Goal: Communication & Community: Answer question/provide support

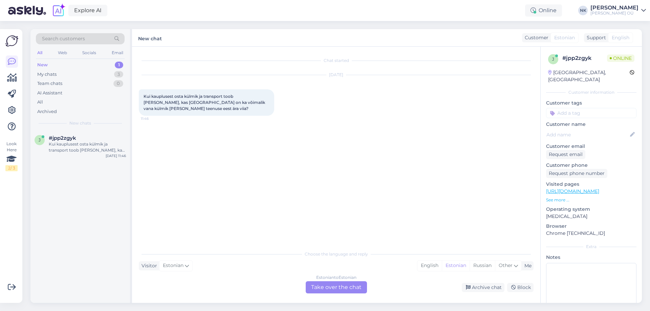
click at [337, 275] on div "Estonian to Estonian" at bounding box center [336, 277] width 40 height 6
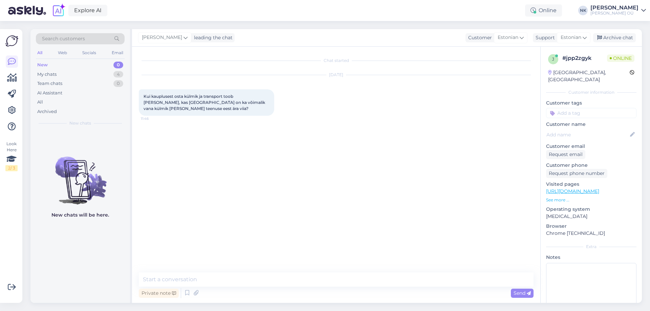
click at [316, 264] on div "Chat started [DATE] Kui kauplusest osta külmik ja transport toob [PERSON_NAME],…" at bounding box center [339, 159] width 401 height 213
click at [306, 276] on textarea at bounding box center [336, 279] width 394 height 14
click at [304, 279] on textarea at bounding box center [336, 279] width 394 height 14
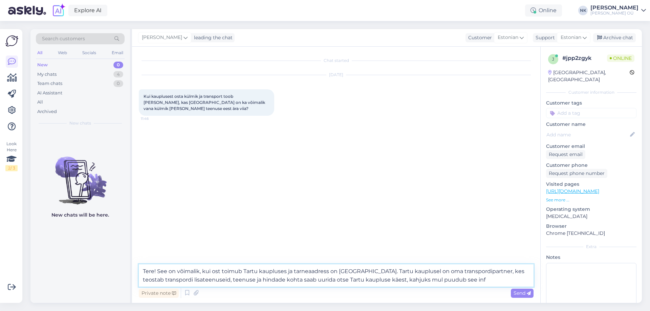
type textarea "Tere! See on võimalik, kui ost toimub Tartu kaupluses ja tarneaadress on [GEOGR…"
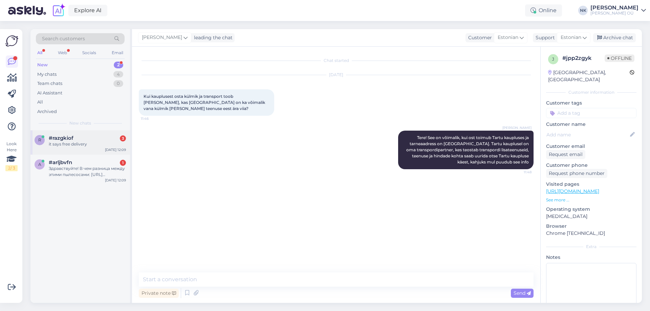
click at [77, 144] on div "it says free delivery" at bounding box center [87, 144] width 77 height 6
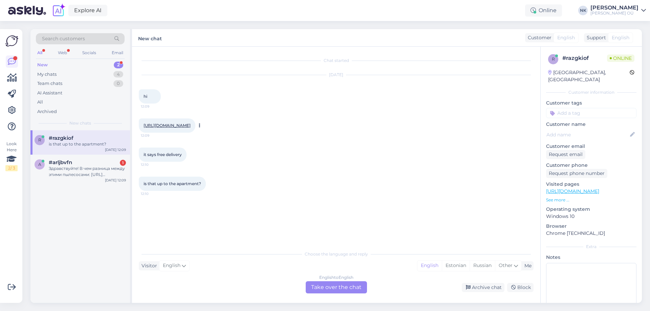
click at [190, 128] on link "[URL][DOMAIN_NAME]" at bounding box center [166, 125] width 47 height 5
click at [326, 283] on div "English to English Take over the chat" at bounding box center [336, 287] width 61 height 12
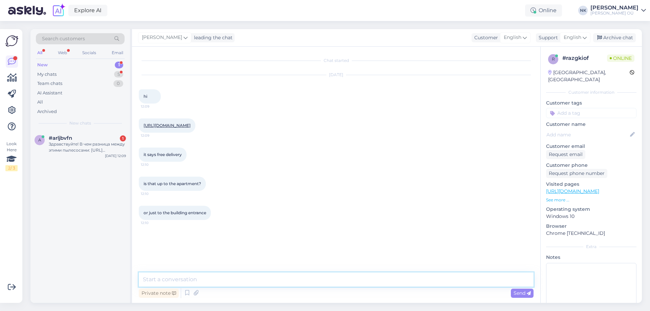
click at [266, 281] on textarea at bounding box center [336, 279] width 394 height 14
click at [203, 277] on textarea "Hello," at bounding box center [336, 279] width 394 height 14
click at [215, 280] on textarea "Hello, free delivery is" at bounding box center [336, 279] width 394 height 14
click at [427, 279] on textarea "Hello, free delivery is store pick up option, delivery to building entrance is …" at bounding box center [336, 279] width 394 height 14
type textarea "Hello, free delivery is store pick up option, delivery to building entrance is …"
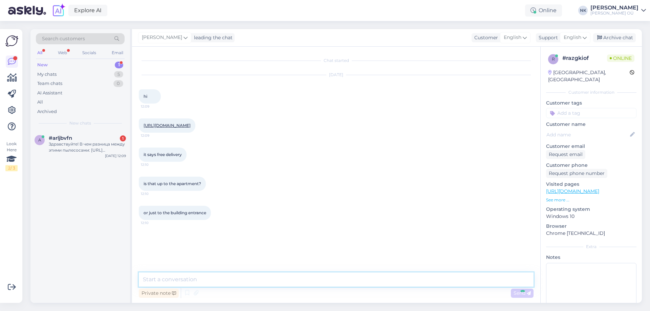
scroll to position [8, 0]
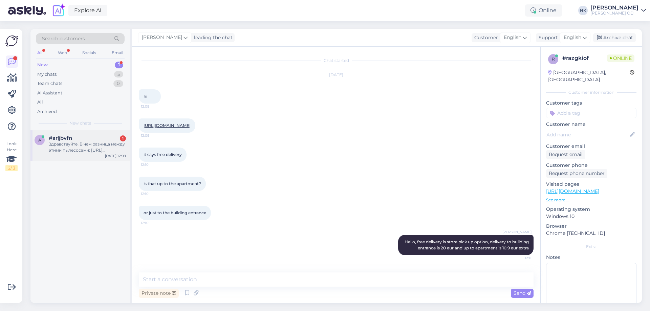
click at [59, 149] on div "Здравствуйте! В чем разница между этими пылесосами: [URL][DOMAIN_NAME] [URL][DO…" at bounding box center [87, 147] width 77 height 12
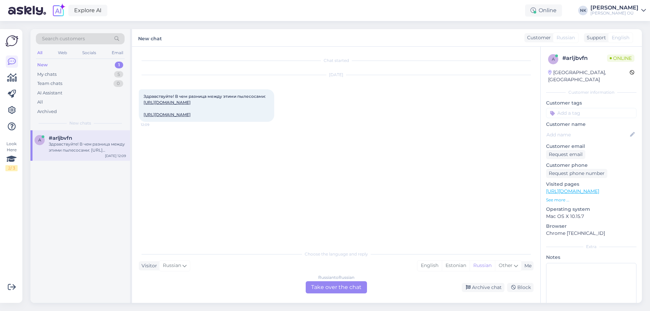
scroll to position [0, 0]
click at [229, 105] on div "Здравствуйте! В чем разница между этими пылесосами: [URL][DOMAIN_NAME] [URL][DO…" at bounding box center [206, 105] width 135 height 32
click at [190, 104] on link "[URL][DOMAIN_NAME]" at bounding box center [166, 102] width 47 height 5
drag, startPoint x: 207, startPoint y: 130, endPoint x: 208, endPoint y: 125, distance: 5.7
drag, startPoint x: 359, startPoint y: 294, endPoint x: 319, endPoint y: 290, distance: 40.5
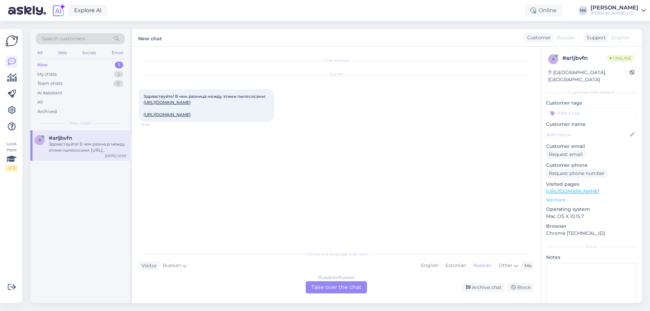
click at [354, 295] on div "Chat started [DATE] Здравствуйте! В чем разница между этими пылесосами: [URL][D…" at bounding box center [336, 175] width 408 height 256
click at [290, 287] on div "Russian to Russian Take over the chat Archive chat Block" at bounding box center [336, 287] width 394 height 12
click at [312, 286] on div "Russian to Russian Take over the chat" at bounding box center [336, 287] width 61 height 12
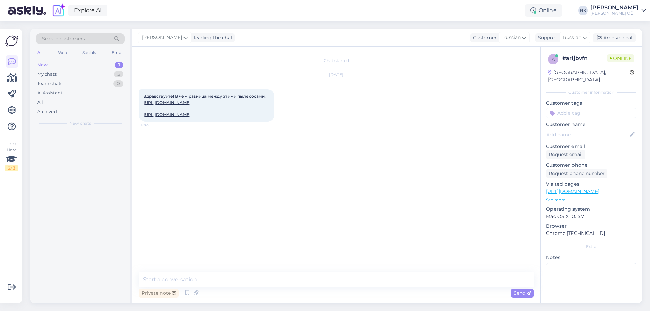
click at [295, 284] on textarea at bounding box center [336, 279] width 394 height 14
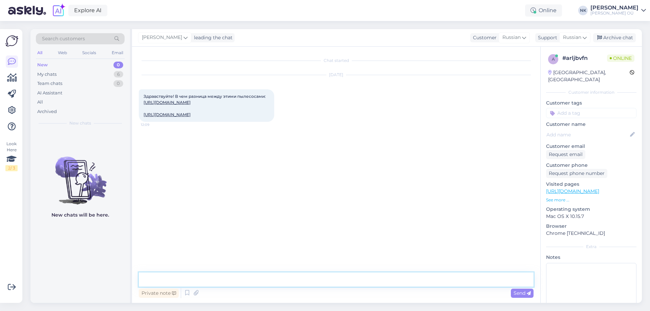
click at [296, 283] on textarea at bounding box center [336, 279] width 394 height 14
type textarea "Здравствуйте! Между ними нет разницы, скорее всего это два региональных кода от…"
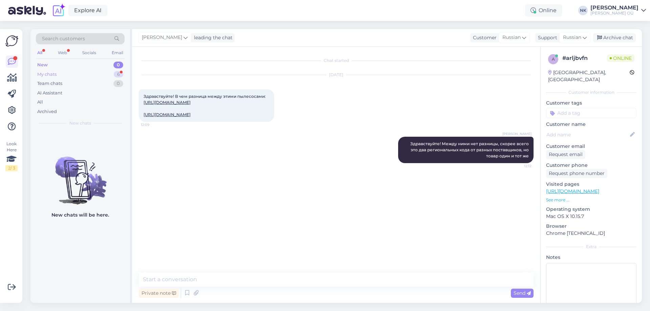
click at [109, 74] on div "My chats 6" at bounding box center [80, 74] width 89 height 9
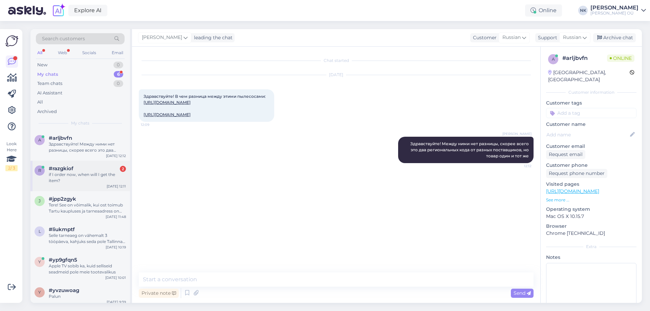
click at [103, 170] on div "#razgkiof 2" at bounding box center [87, 168] width 77 height 6
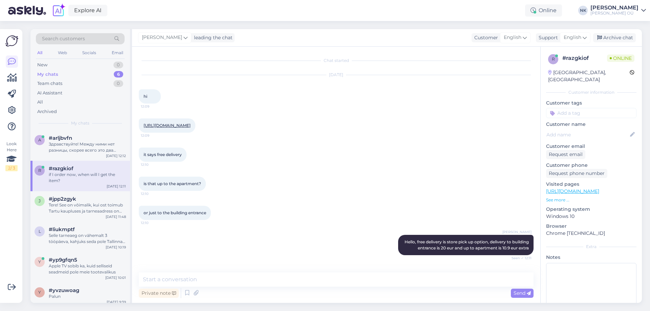
scroll to position [67, 0]
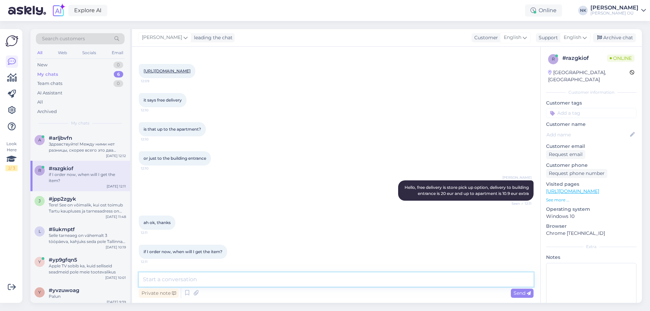
click at [211, 286] on textarea at bounding box center [336, 279] width 394 height 14
click at [219, 281] on textarea at bounding box center [336, 279] width 394 height 14
click at [252, 289] on div "Private note Send" at bounding box center [336, 293] width 394 height 13
click at [255, 282] on textarea at bounding box center [336, 279] width 394 height 14
type textarea "U"
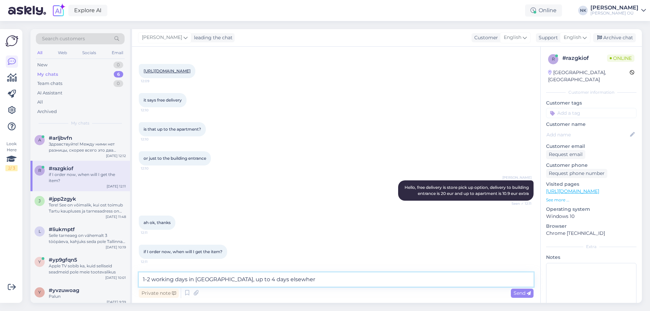
type textarea "1-2 working days in [GEOGRAPHIC_DATA], up to 4 days elsewhere"
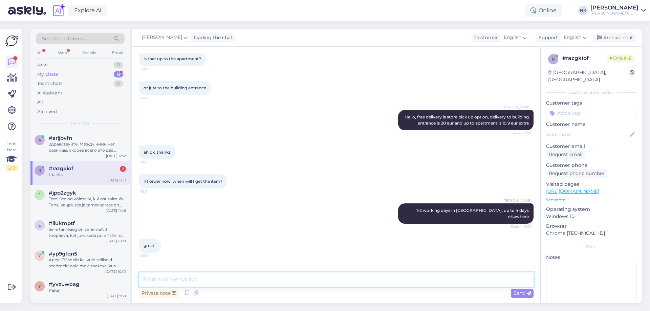
scroll to position [154, 0]
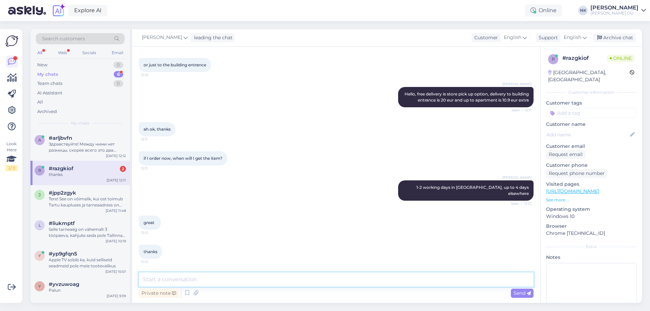
click at [276, 284] on textarea at bounding box center [336, 279] width 394 height 14
type textarea "You're welcome"
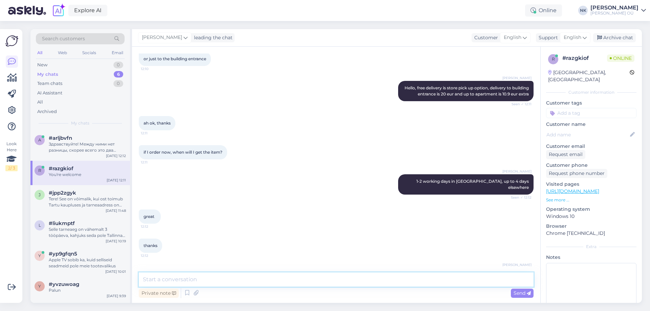
scroll to position [183, 0]
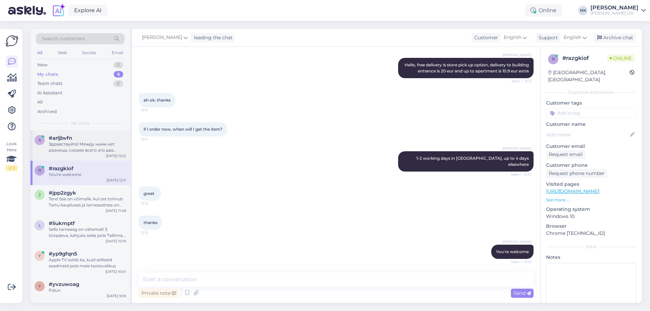
click at [109, 137] on div "#arljbvfn" at bounding box center [87, 138] width 77 height 6
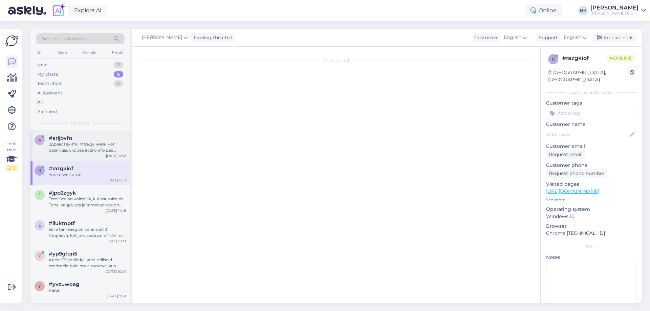
scroll to position [0, 0]
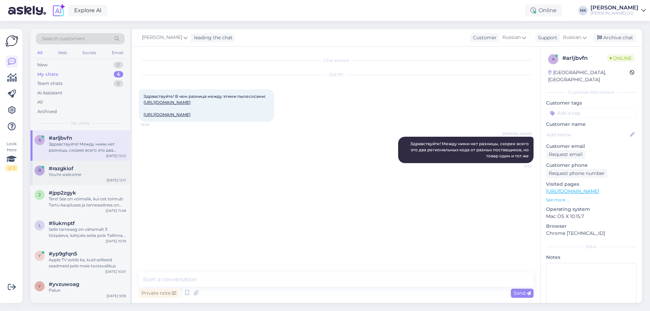
click at [129, 180] on div "r #razgkiof You're welcome [DATE] 12:11" at bounding box center [79, 173] width 99 height 24
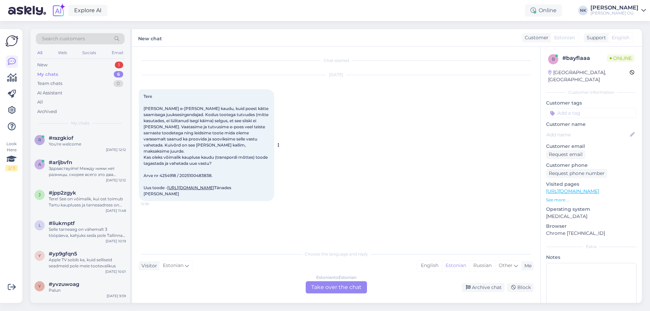
click at [206, 190] on link "[URL][DOMAIN_NAME]" at bounding box center [190, 187] width 47 height 5
click at [172, 176] on span "Tere [PERSON_NAME] e-[PERSON_NAME] kaudu, kuid poest kätte saamisega juuksesirg…" at bounding box center [206, 145] width 126 height 103
copy span "4254918"
click at [318, 281] on div "Estonian to Estonian Take over the chat" at bounding box center [336, 287] width 61 height 12
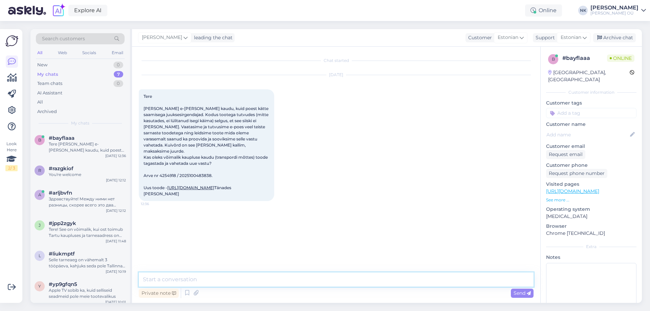
click at [299, 283] on textarea at bounding box center [336, 279] width 394 height 14
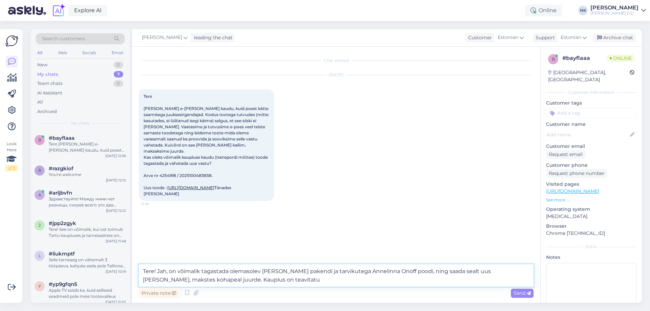
type textarea "Tere! Jah, on võimalik tagastada olemasolev [PERSON_NAME] pakendi ja tarvikuteg…"
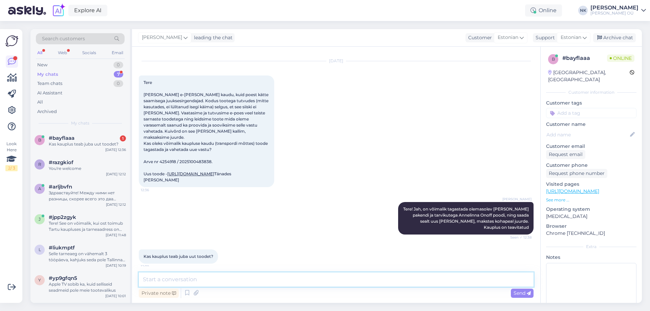
scroll to position [43, 0]
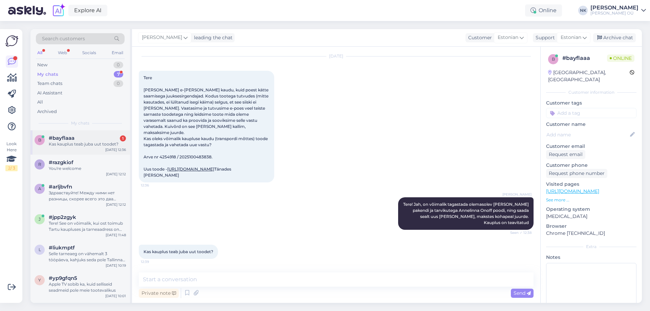
click at [77, 144] on div "Kas kauplus teab juba uut toodet?" at bounding box center [87, 144] width 77 height 6
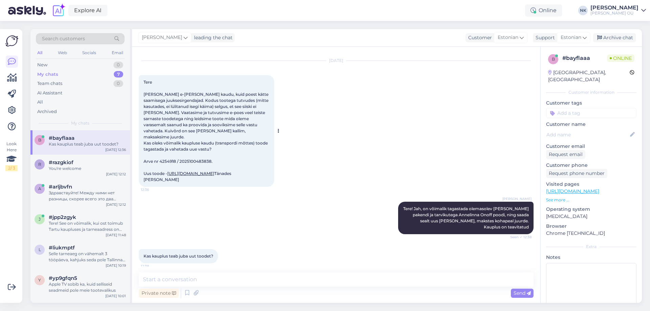
click at [214, 176] on link "[URL][DOMAIN_NAME]" at bounding box center [190, 173] width 47 height 5
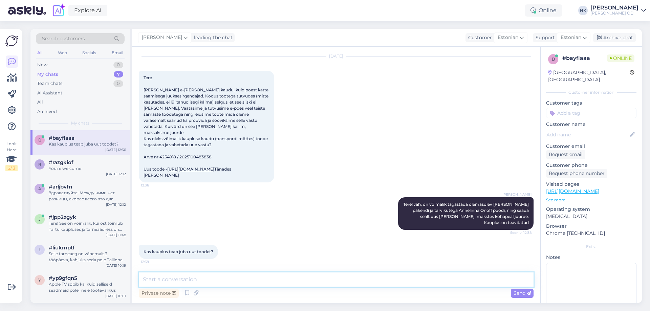
click at [220, 277] on textarea at bounding box center [336, 279] width 394 height 14
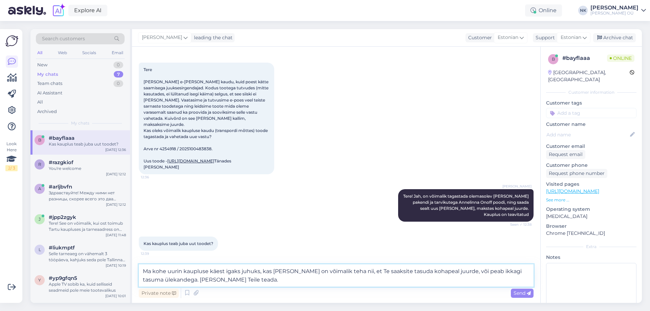
paste textarea "Philips BHS510/00"
type textarea "Ma kohe uurin kaupluse käest igaks juhuks, kas [PERSON_NAME] on võimalik teha n…"
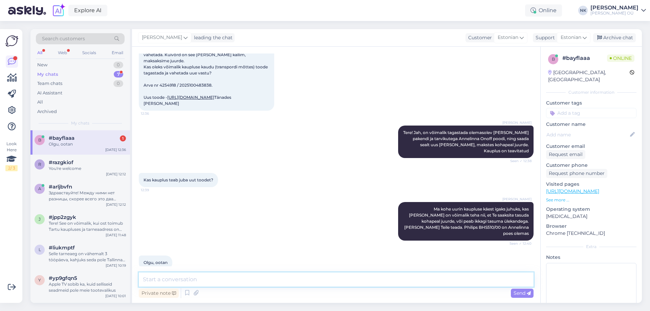
scroll to position [119, 0]
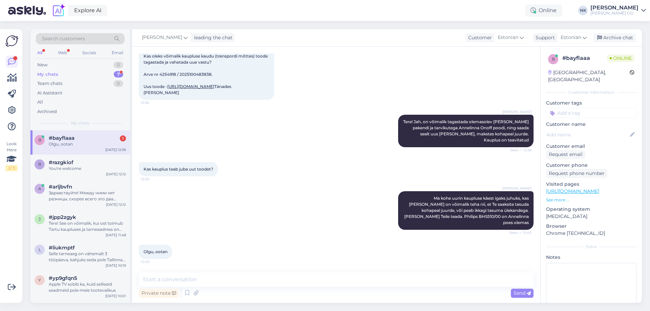
click at [103, 143] on div "Olgu, ootan" at bounding box center [87, 144] width 77 height 6
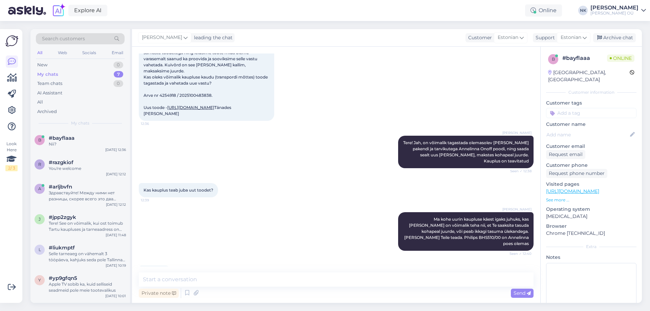
scroll to position [149, 0]
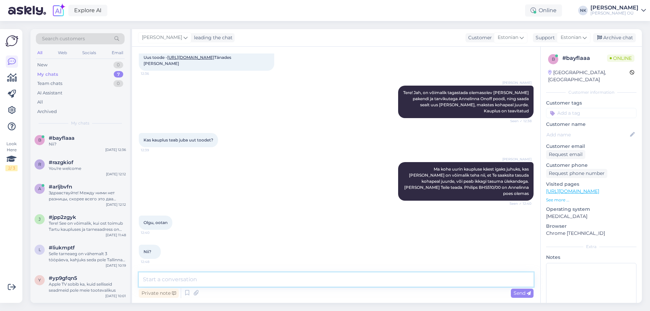
click at [233, 275] on textarea at bounding box center [336, 279] width 394 height 14
type textarea "Ootan Annelinna kaupluse vastust, ma [PERSON_NAME] Teile [PERSON_NAME] teada"
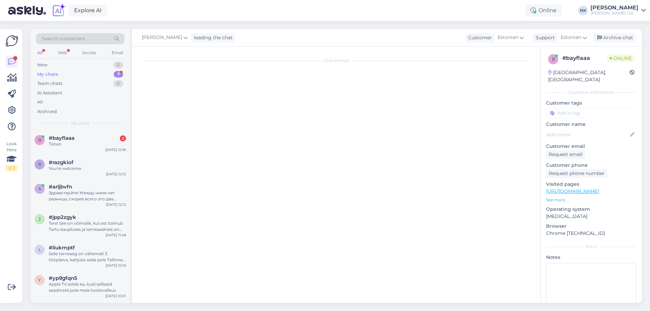
scroll to position [0, 0]
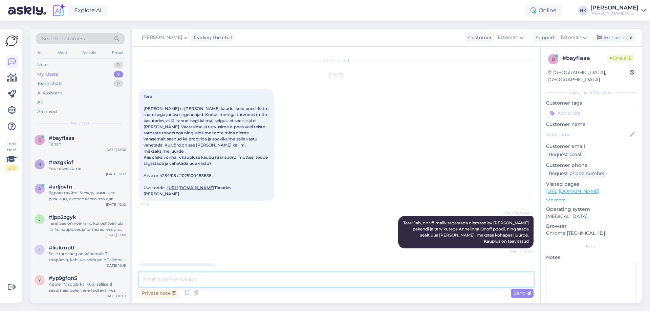
click at [222, 281] on textarea at bounding box center [336, 279] width 394 height 14
type textarea "Palun"
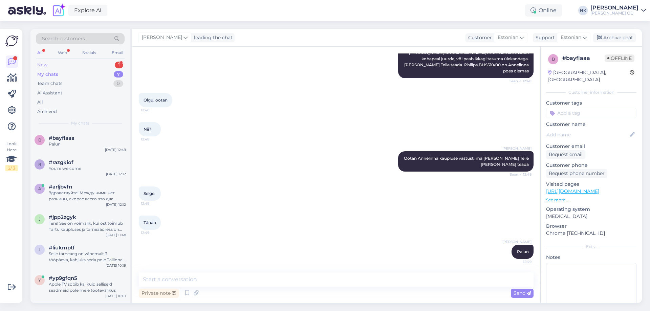
click at [105, 68] on div "New 1" at bounding box center [80, 64] width 89 height 9
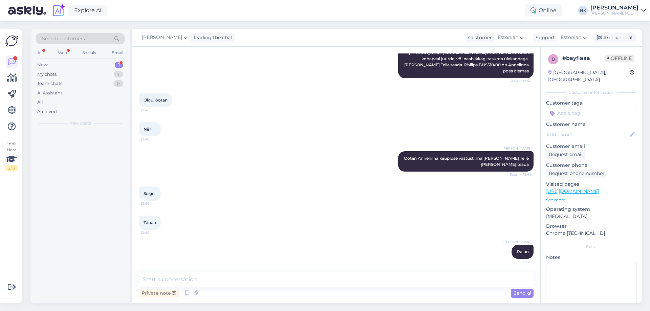
click at [105, 64] on div "New 1" at bounding box center [80, 64] width 89 height 9
click at [75, 132] on div "u #utq54d6a 2 märkisin saadavuse poes mis asuvad [GEOGRAPHIC_DATA] [PERSON_NAME…" at bounding box center [79, 145] width 99 height 30
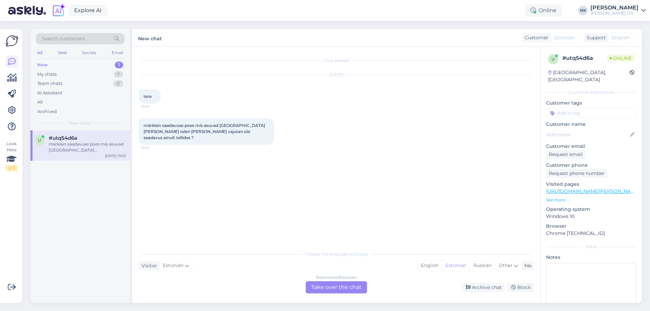
click at [581, 188] on link "[URL][DOMAIN_NAME][PERSON_NAME]" at bounding box center [592, 191] width 93 height 6
click at [202, 167] on link "[URL][DOMAIN_NAME][PERSON_NAME]" at bounding box center [184, 166] width 83 height 5
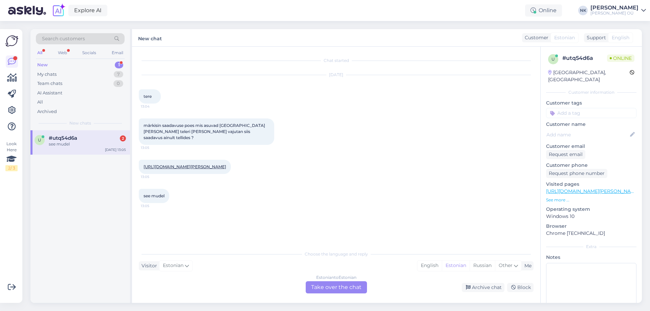
click at [312, 278] on div "Choose the language and reply Visitor Estonian Me English Estonian Russian Othe…" at bounding box center [336, 270] width 394 height 46
click at [326, 284] on div "Estonian to Estonian Take over the chat" at bounding box center [336, 287] width 61 height 12
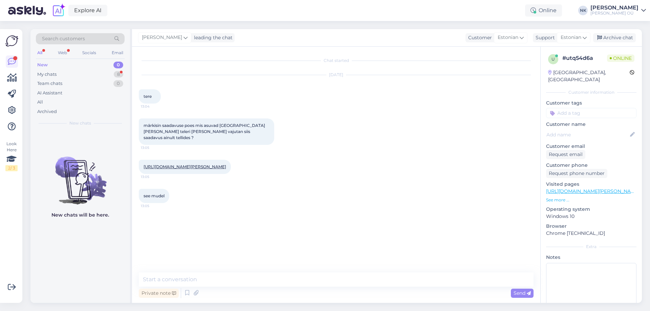
click at [299, 281] on textarea at bounding box center [336, 279] width 394 height 14
drag, startPoint x: 234, startPoint y: 280, endPoint x: 196, endPoint y: 283, distance: 38.0
click at [196, 283] on textarea "Tere! See mudel on tellimisel" at bounding box center [336, 279] width 394 height 14
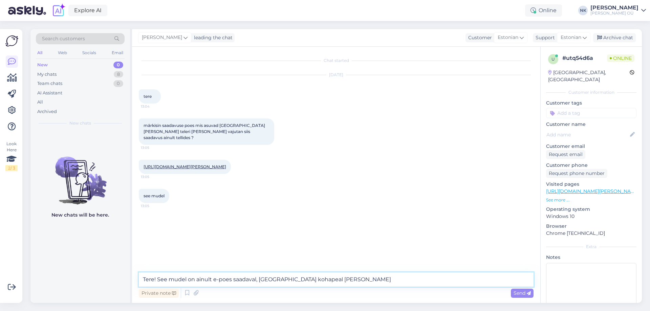
type textarea "Tere! See mudel on ainult e-poes saadaval, [GEOGRAPHIC_DATA] kohapeal seda pole"
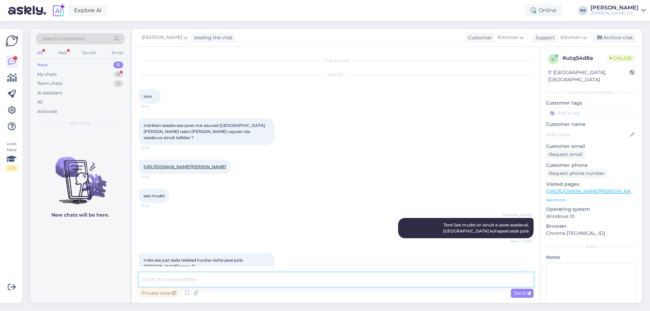
scroll to position [15, 0]
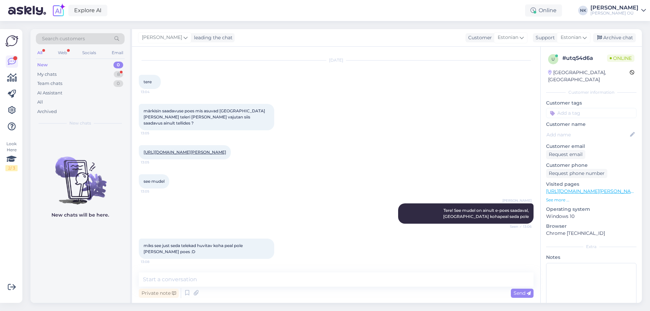
click at [594, 188] on link "[URL][DOMAIN_NAME][PERSON_NAME]" at bounding box center [592, 191] width 93 height 6
click at [228, 289] on div "Private note Send" at bounding box center [336, 293] width 394 height 13
click at [230, 286] on textarea at bounding box center [336, 279] width 394 height 14
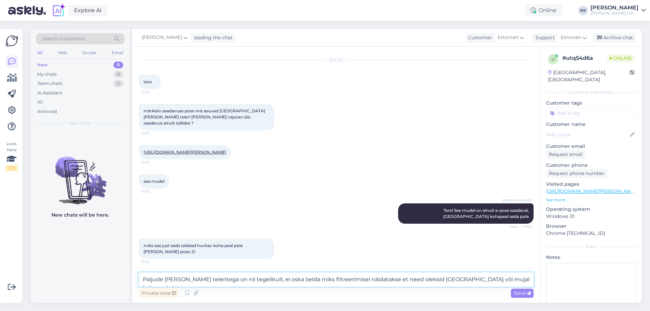
type textarea "Paljude [PERSON_NAME] teleritega on nii tegelikult, ei oska öelda miks filtreer…"
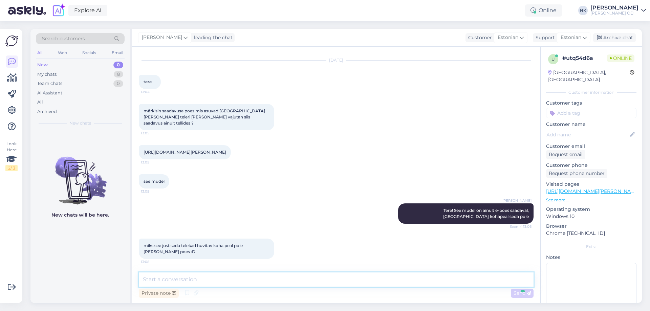
scroll to position [56, 0]
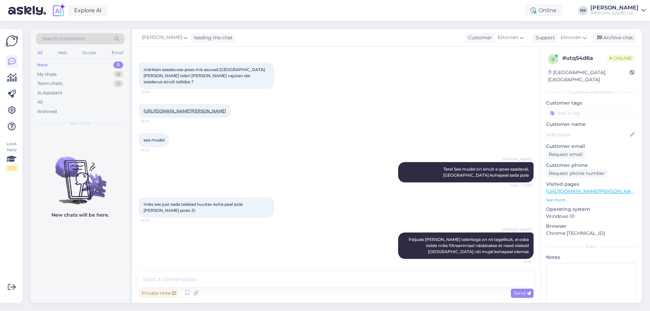
click at [351, 309] on div "Search customers All Web Socials Email New 0 My chats 8 Team chats 0 AI Assista…" at bounding box center [337, 166] width 623 height 290
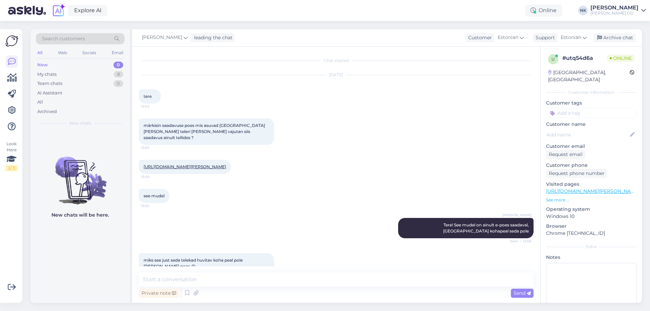
scroll to position [85, 0]
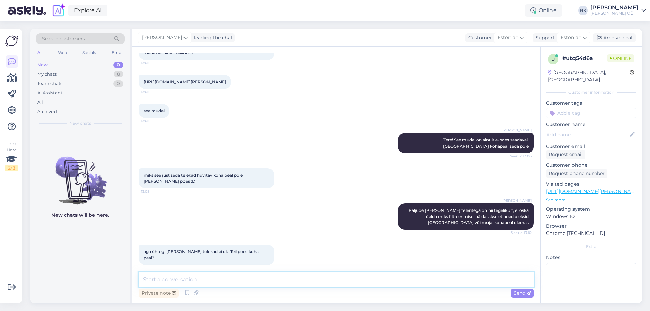
click at [239, 277] on textarea at bounding box center [336, 279] width 394 height 14
paste textarea "[URL][DOMAIN_NAME][PERSON_NAME]"
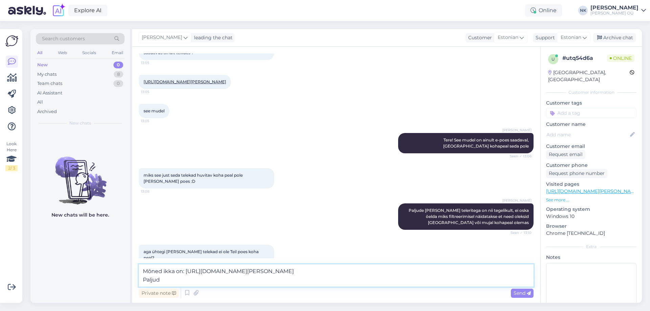
click at [182, 272] on textarea "Mõned ikka on: [URL][DOMAIN_NAME][PERSON_NAME] Paljud" at bounding box center [336, 275] width 394 height 22
click at [171, 280] on textarea "Mõned ikka on, näiteks see: [URL][DOMAIN_NAME][PERSON_NAME] Paljud" at bounding box center [336, 275] width 394 height 22
type textarea "Mõned ikka on, näiteks see: [URL][DOMAIN_NAME][PERSON_NAME] Paljud aga pole"
